Goal: Task Accomplishment & Management: Manage account settings

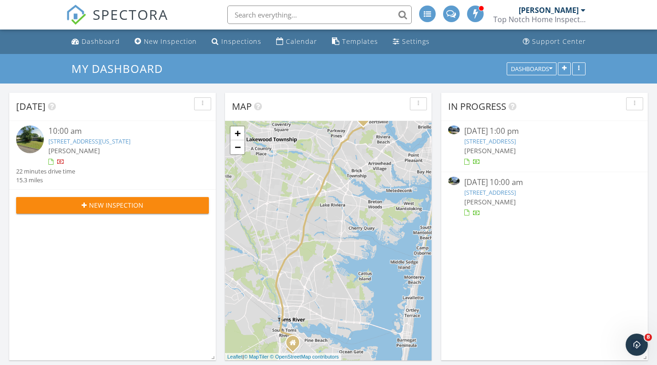
click at [286, 46] on div "Calendar" at bounding box center [301, 41] width 31 height 9
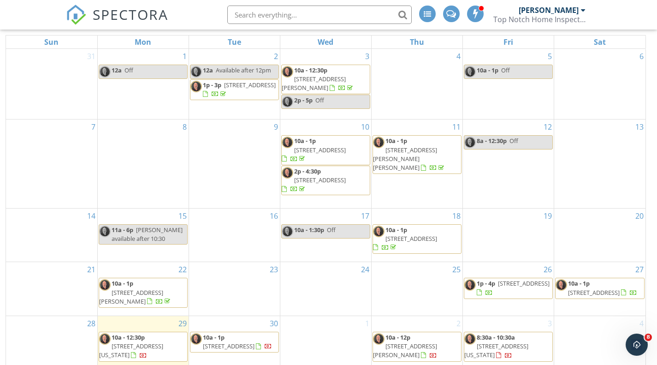
scroll to position [123, 0]
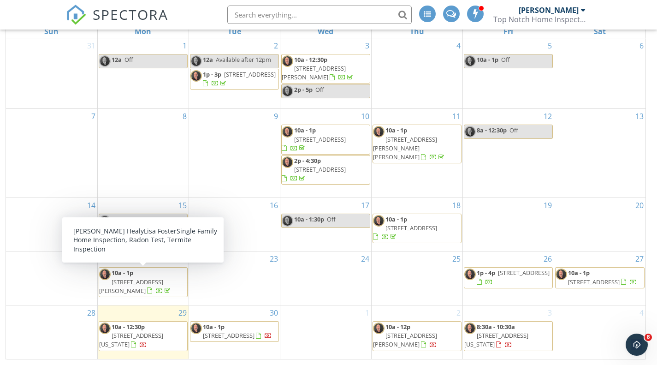
click at [167, 277] on span "10a - 1p 10 Kingsley Ct, Brick Township 08724" at bounding box center [143, 281] width 88 height 27
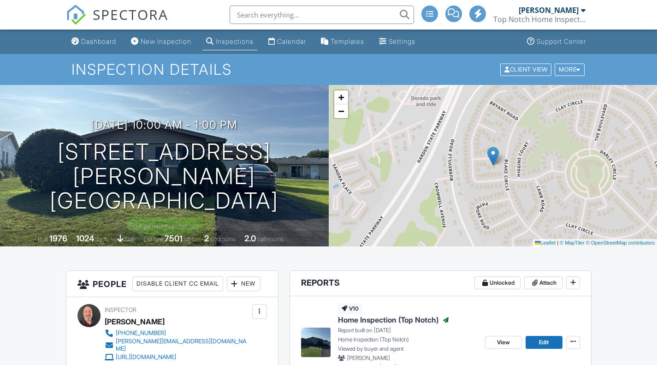
click at [155, 155] on h1 "10 Kingsley Ct Brick Township, NJ 08724" at bounding box center [164, 176] width 299 height 73
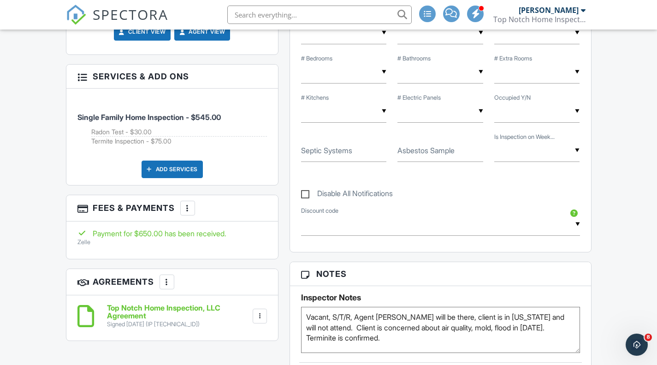
scroll to position [599, 0]
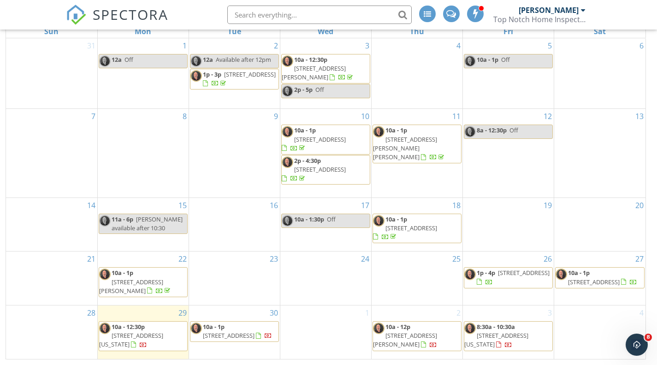
click at [503, 277] on span "[STREET_ADDRESS]" at bounding box center [524, 272] width 52 height 8
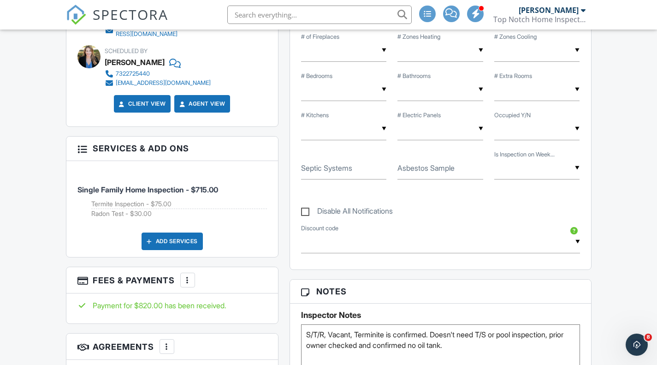
scroll to position [573, 0]
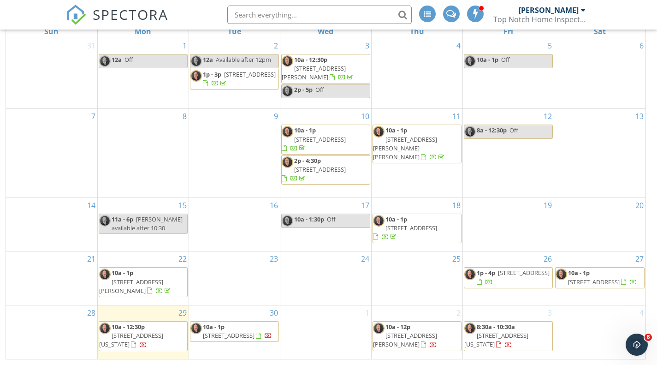
click at [581, 273] on span "10a - 1p" at bounding box center [579, 272] width 22 height 8
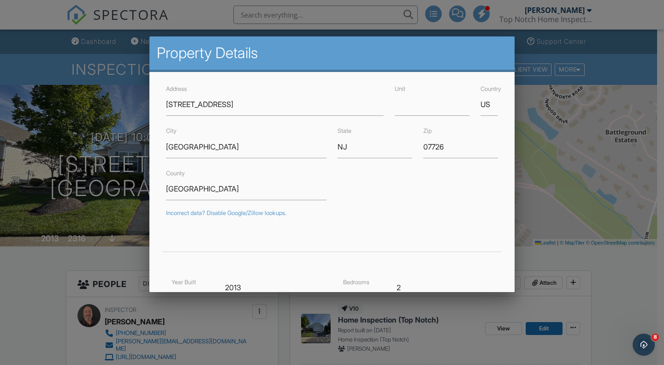
click at [23, 284] on div at bounding box center [332, 182] width 664 height 456
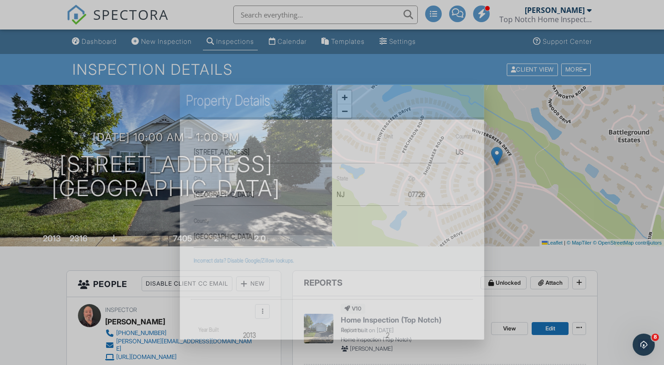
click at [23, 284] on div at bounding box center [332, 182] width 664 height 456
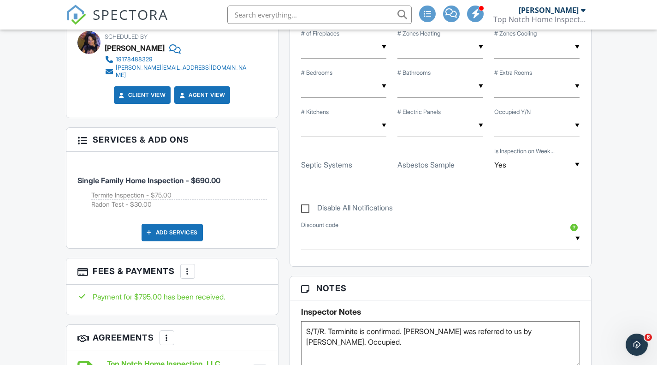
scroll to position [554, 0]
